Goal: Transaction & Acquisition: Purchase product/service

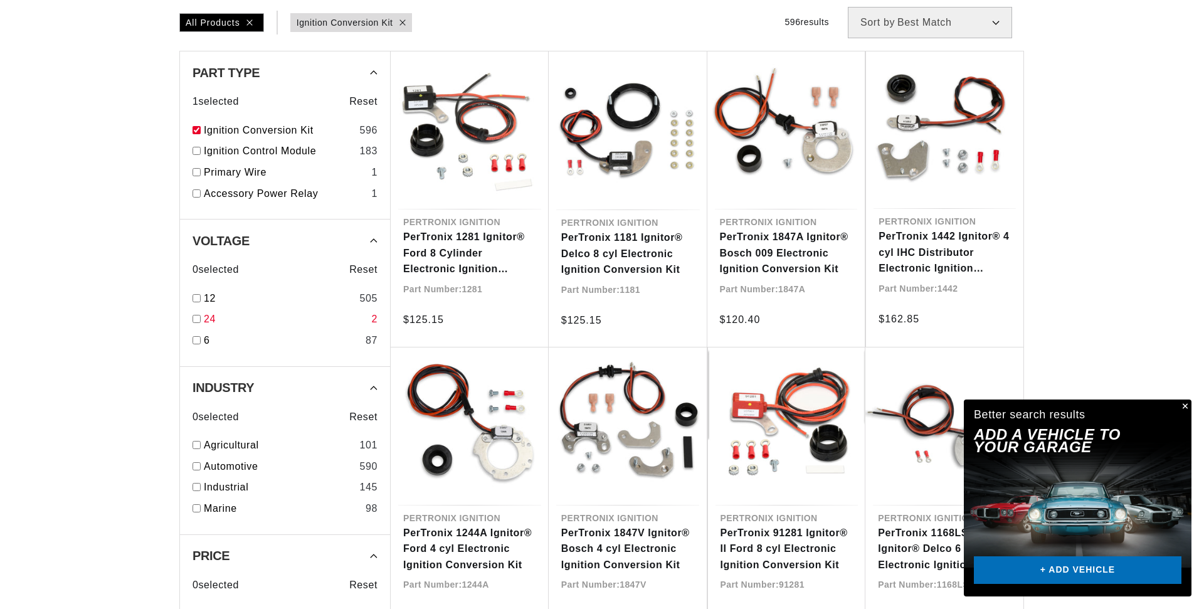
scroll to position [0, 381]
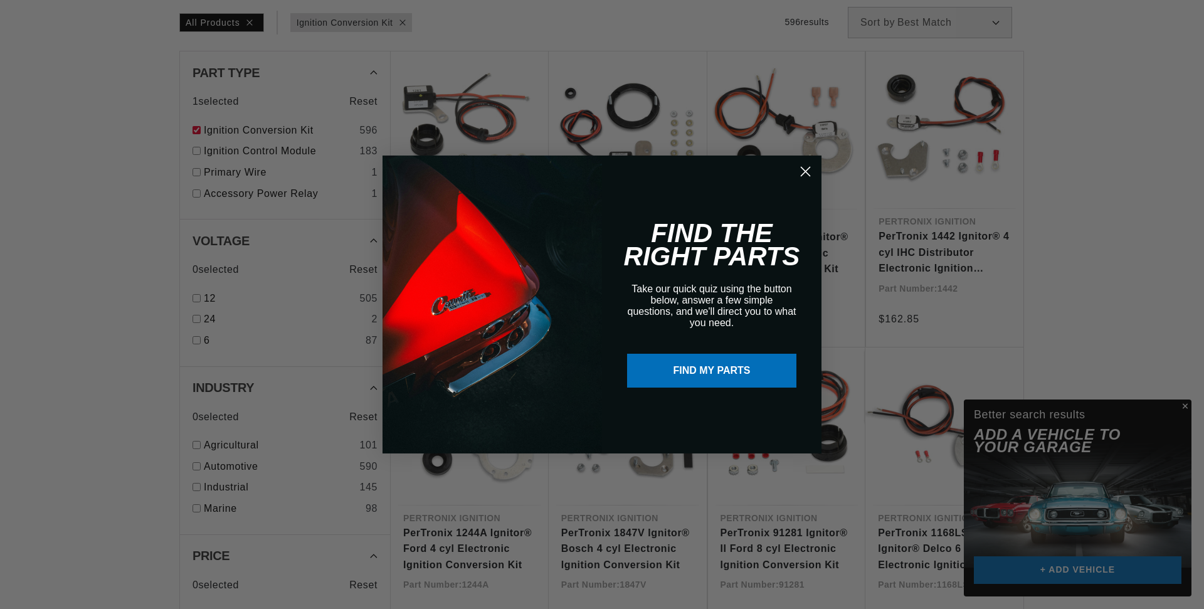
click at [807, 172] on icon "Close dialog" at bounding box center [805, 171] width 9 height 9
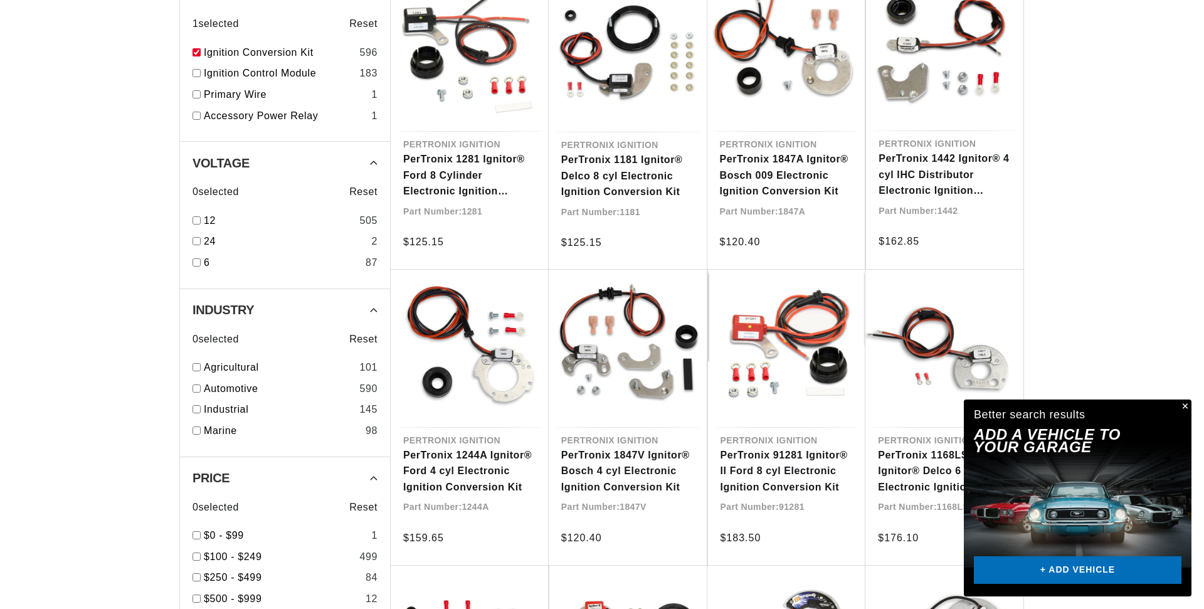
scroll to position [0, 0]
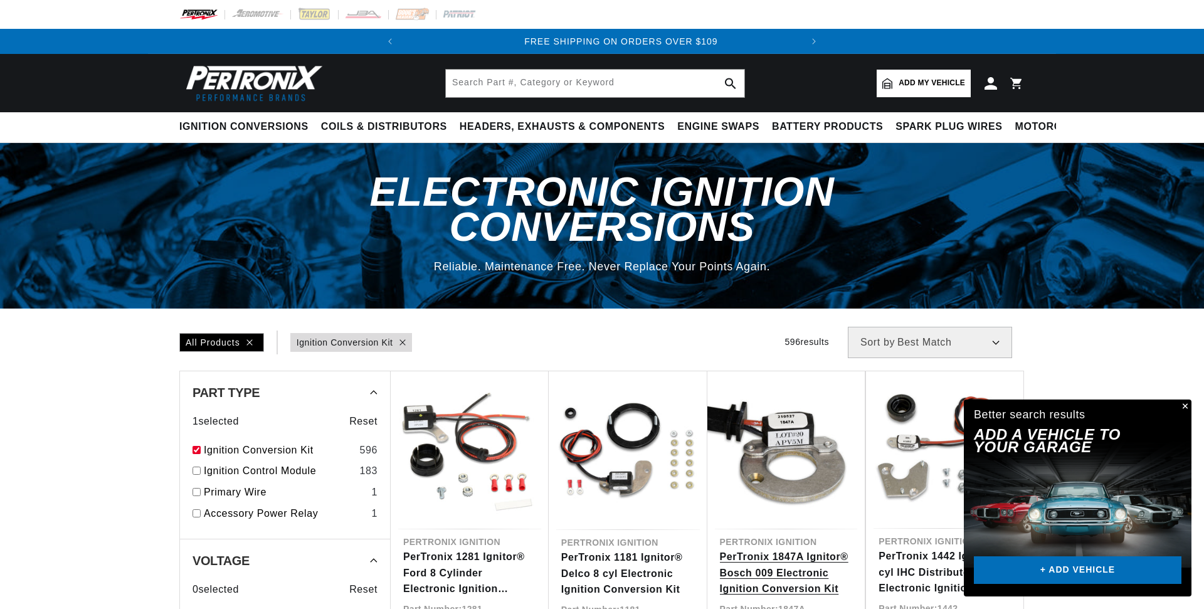
scroll to position [0, 381]
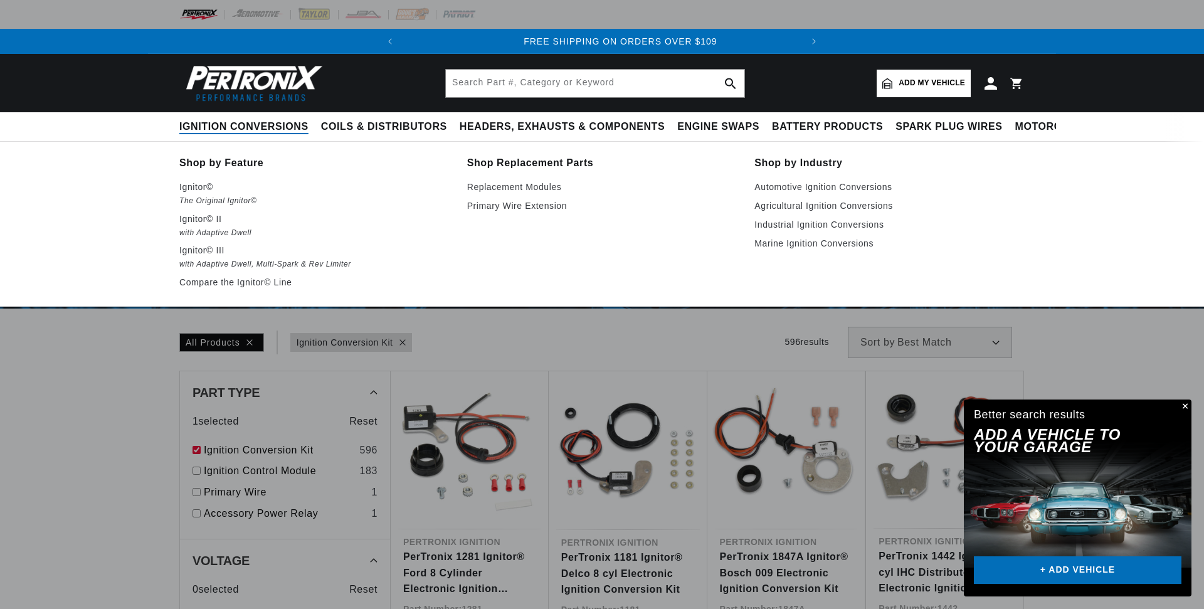
click at [240, 134] on summary "Ignition Conversions" at bounding box center [246, 126] width 135 height 29
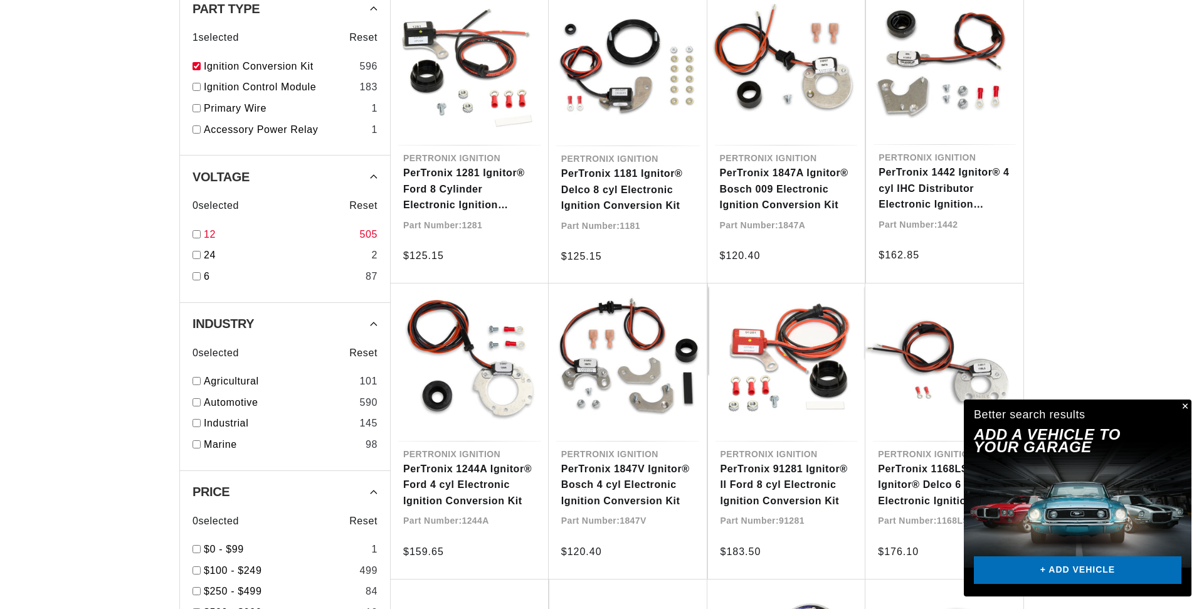
click at [198, 230] on input "checkbox" at bounding box center [197, 234] width 8 height 8
checkbox input "true"
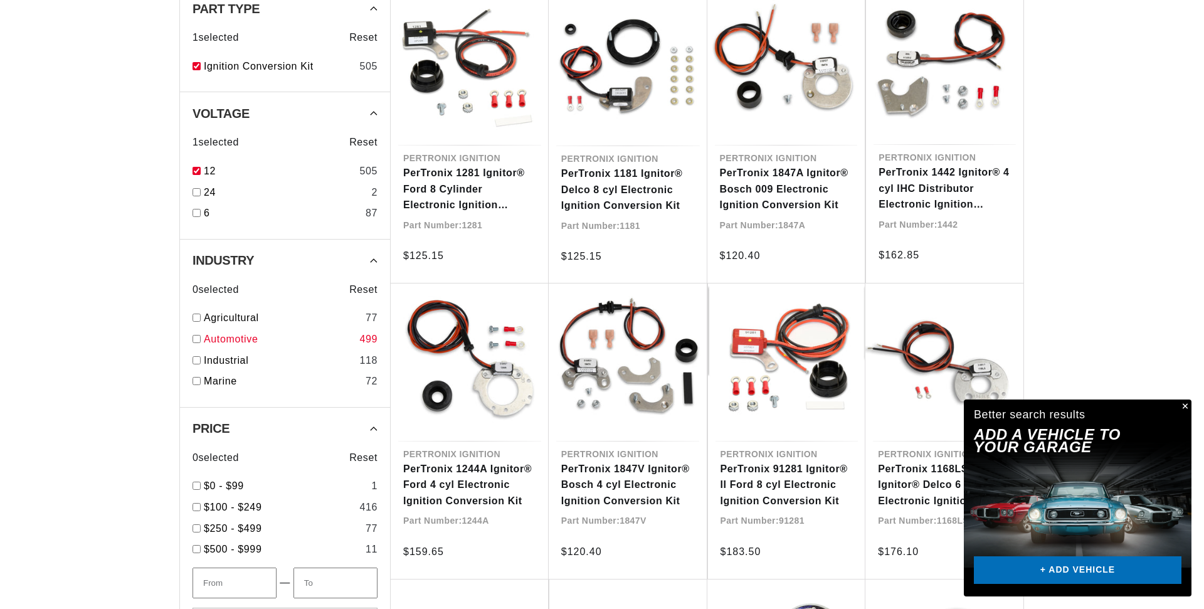
click at [199, 335] on input "checkbox" at bounding box center [197, 339] width 8 height 8
checkbox input "true"
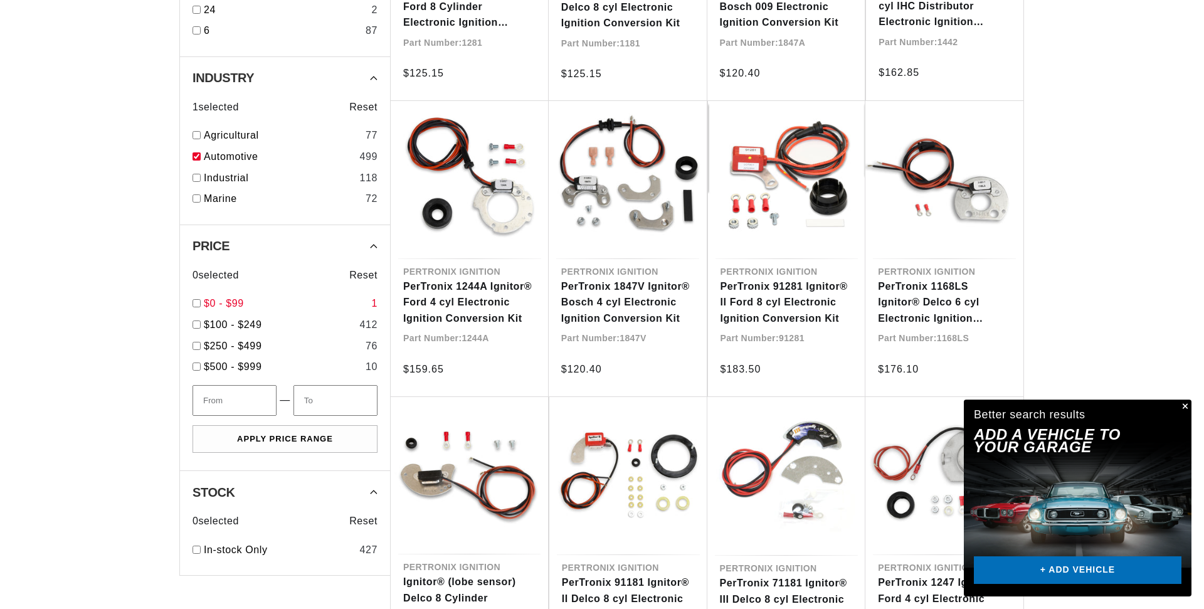
scroll to position [0, 1]
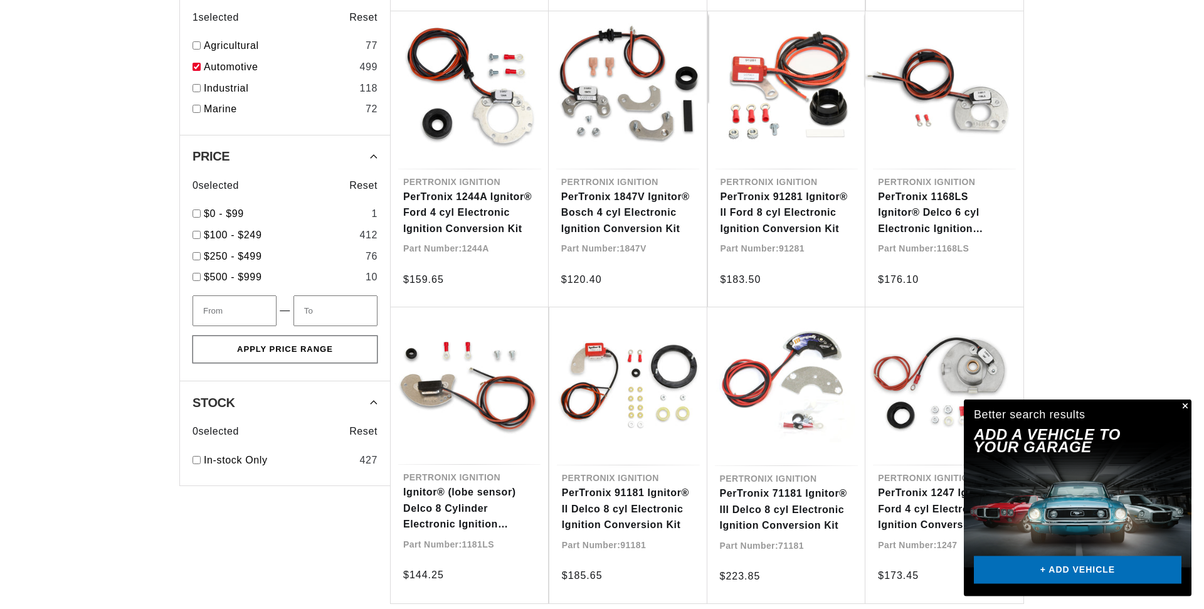
scroll to position [704, 0]
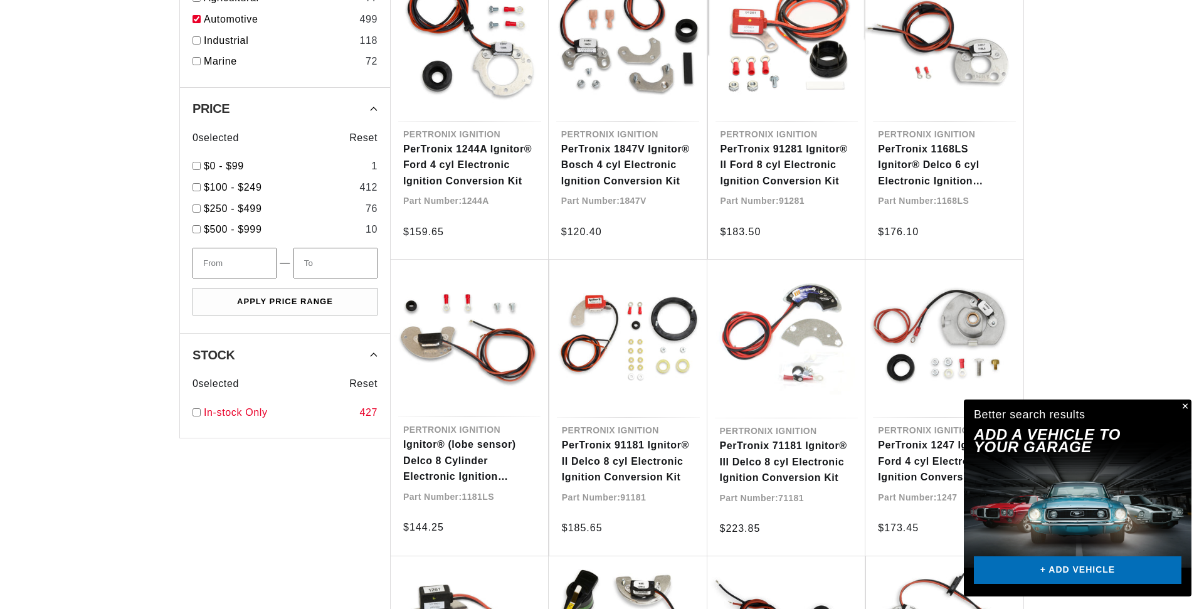
click at [194, 408] on input "checkbox" at bounding box center [197, 412] width 8 height 8
checkbox input "true"
